Goal: Find contact information: Find contact information

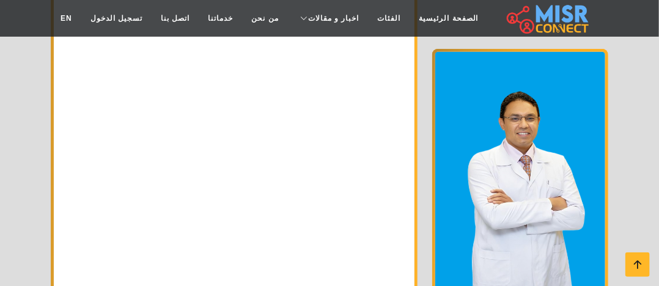
scroll to position [2110, 0]
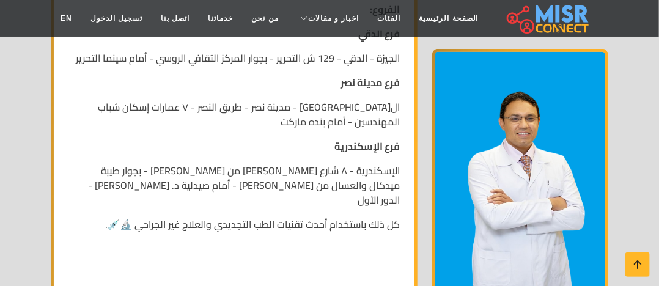
scroll to position [2140, 0]
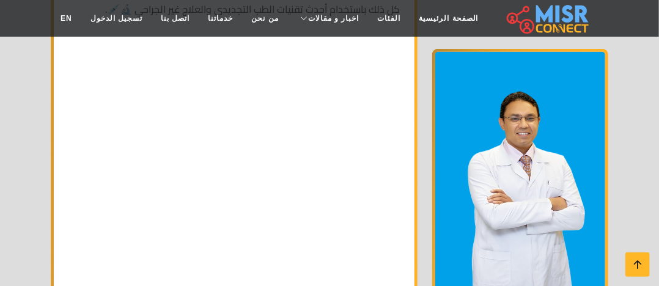
scroll to position [2121, 0]
